Goal: Task Accomplishment & Management: Manage account settings

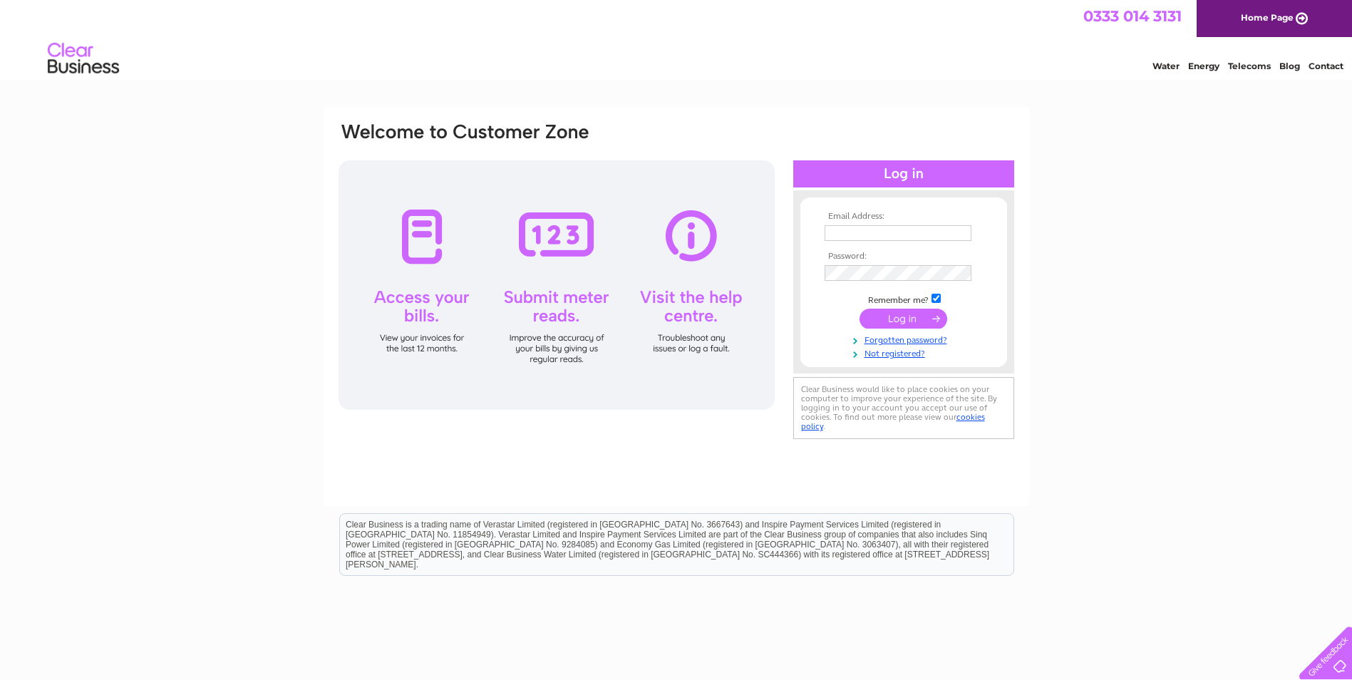
type input "accounts@sheriffmill.co.uk"
click at [906, 314] on input "submit" at bounding box center [904, 319] width 88 height 20
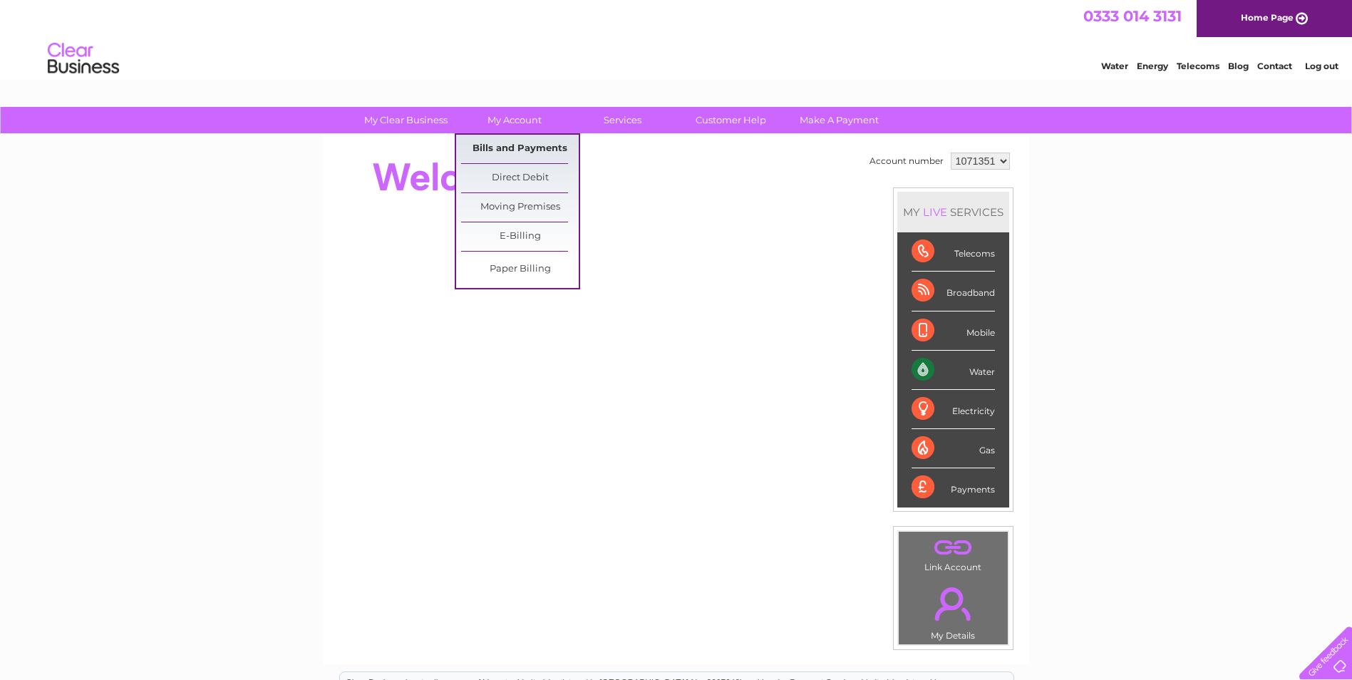
click at [533, 145] on link "Bills and Payments" at bounding box center [520, 149] width 118 height 29
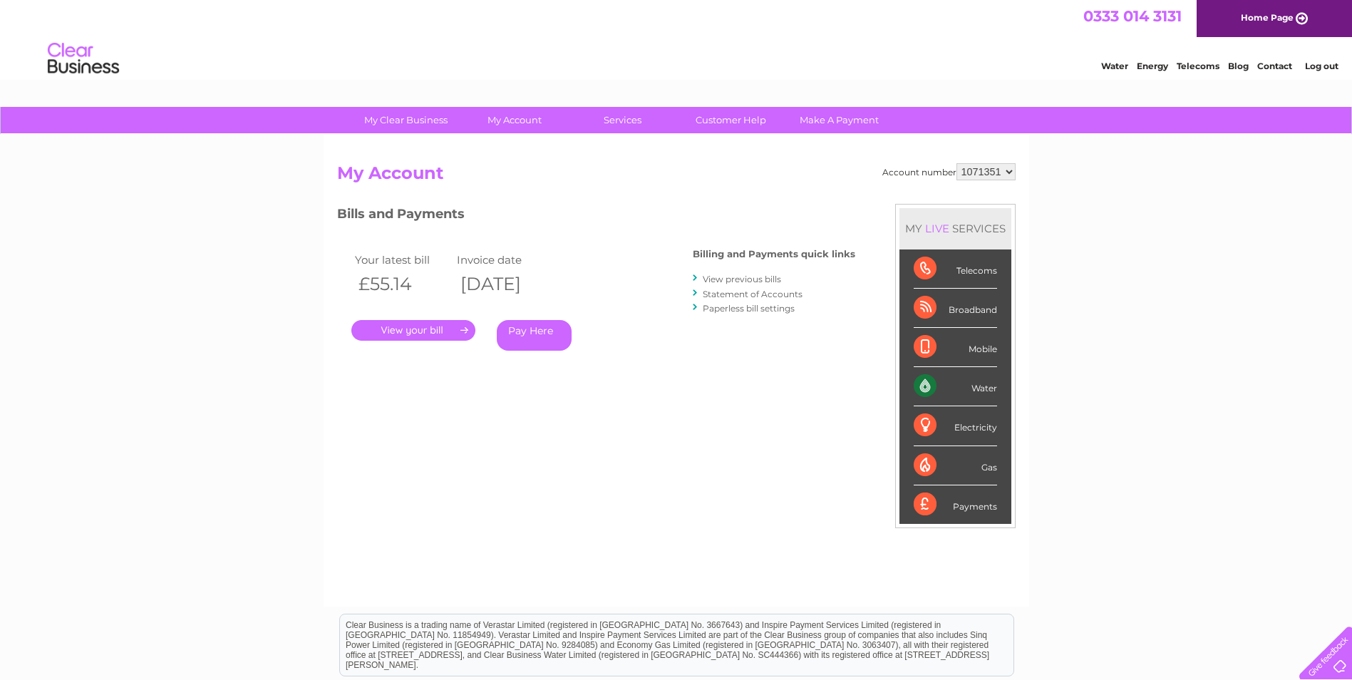
click at [745, 281] on link "View previous bills" at bounding box center [742, 279] width 78 height 11
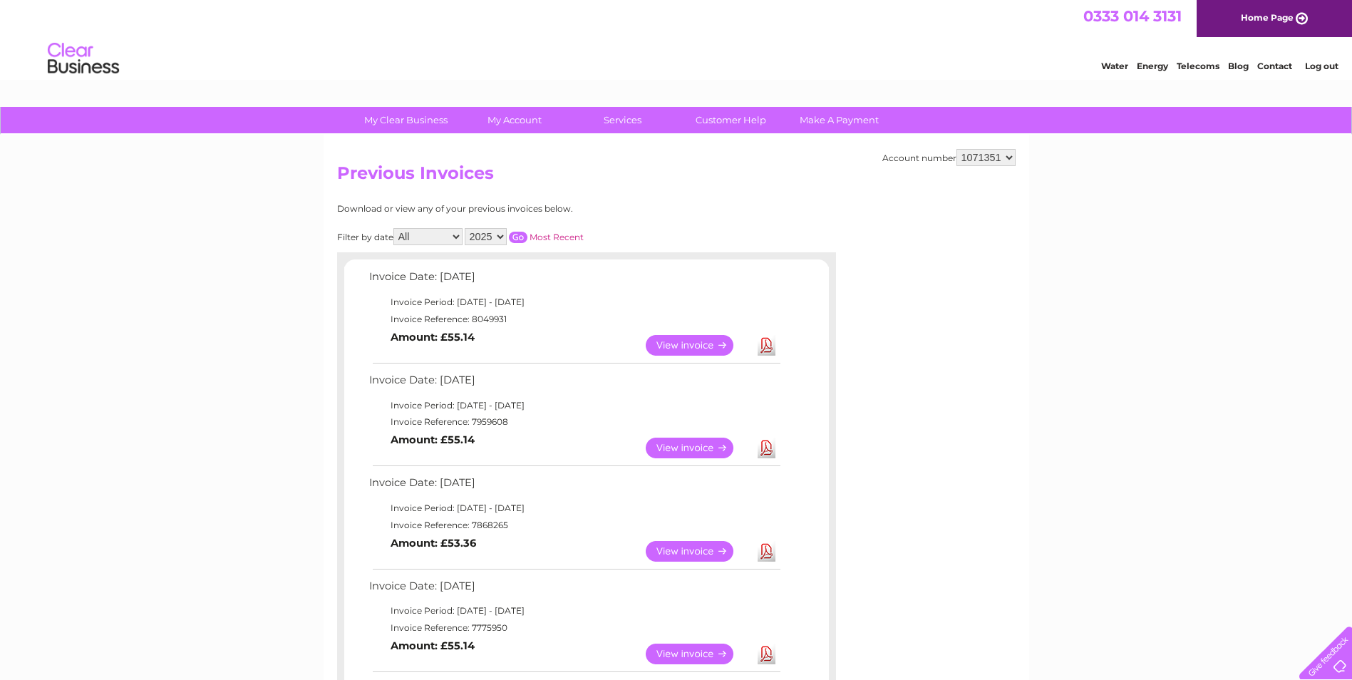
click at [693, 452] on link "View" at bounding box center [698, 448] width 105 height 21
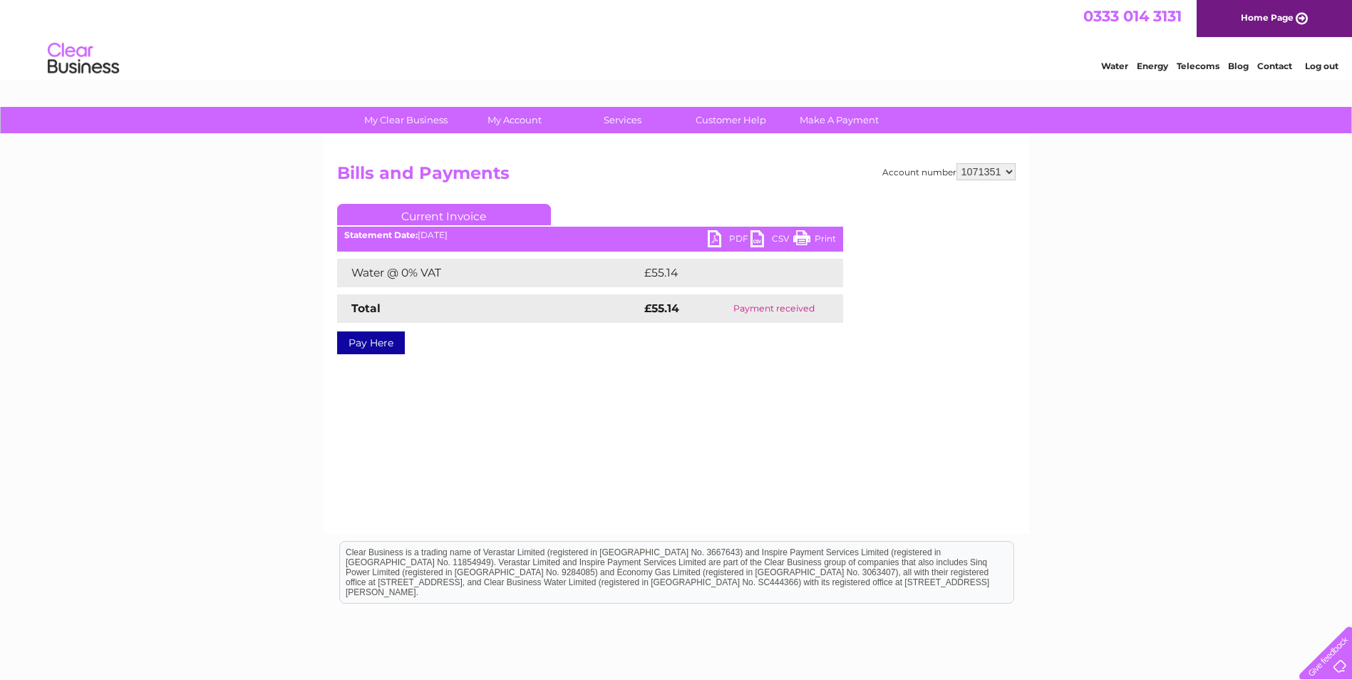
click at [721, 237] on link "PDF" at bounding box center [729, 240] width 43 height 21
